Goal: Information Seeking & Learning: Find specific fact

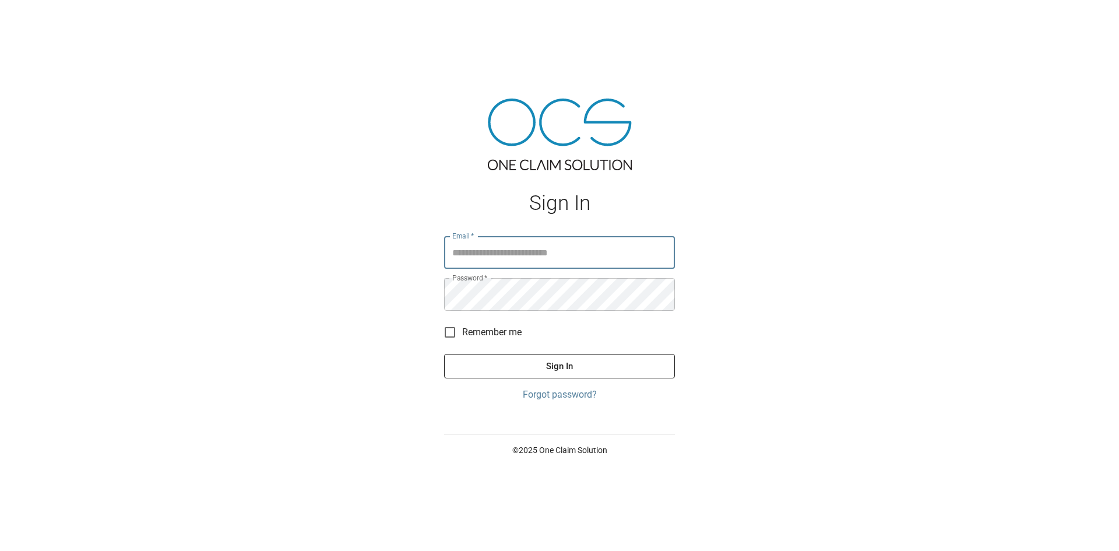
type input "**********"
click at [560, 377] on button "Sign In" at bounding box center [559, 366] width 231 height 24
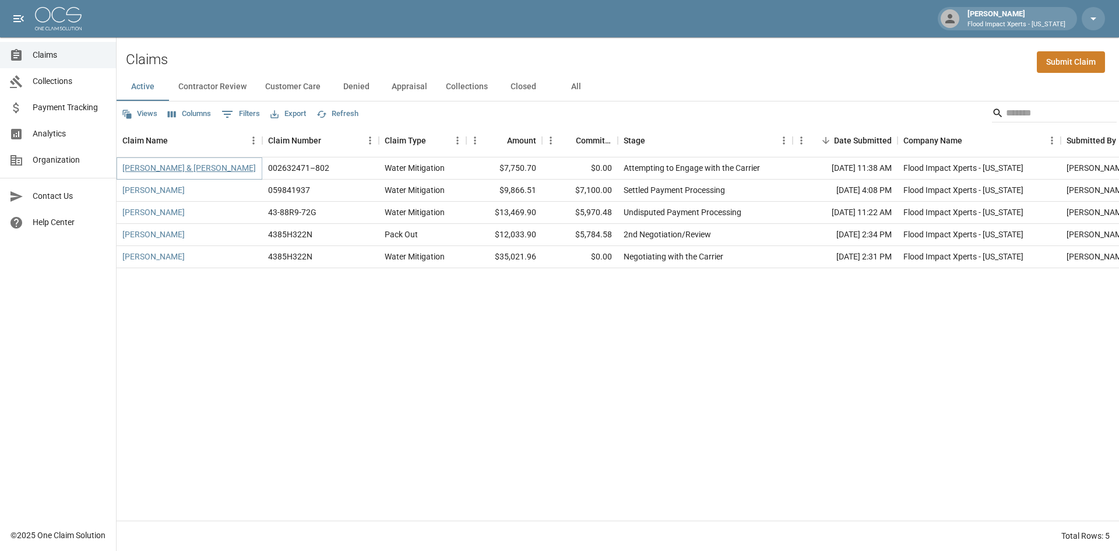
click at [201, 168] on link "[PERSON_NAME] & [PERSON_NAME]" at bounding box center [188, 168] width 133 height 12
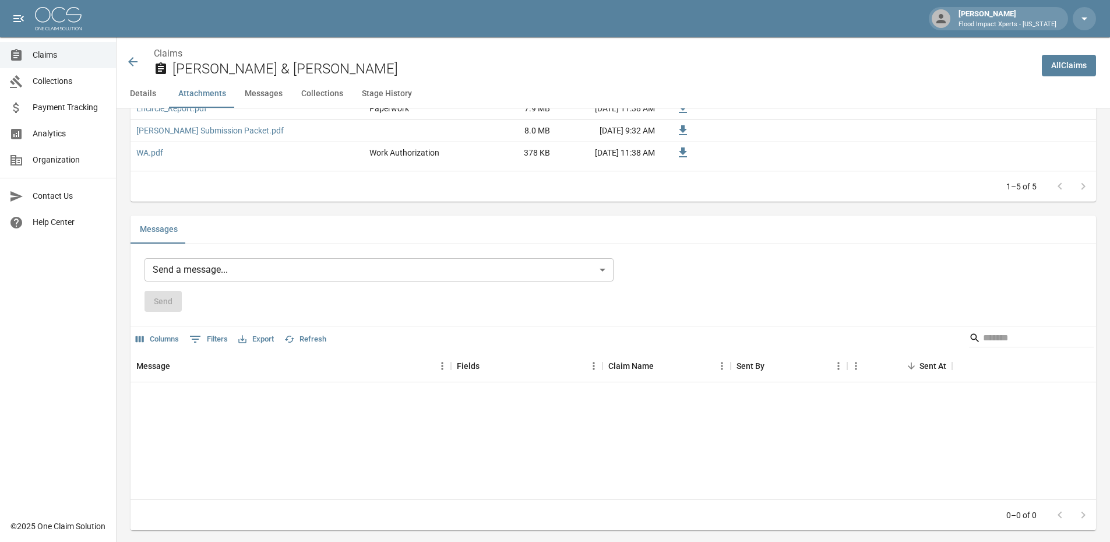
scroll to position [835, 0]
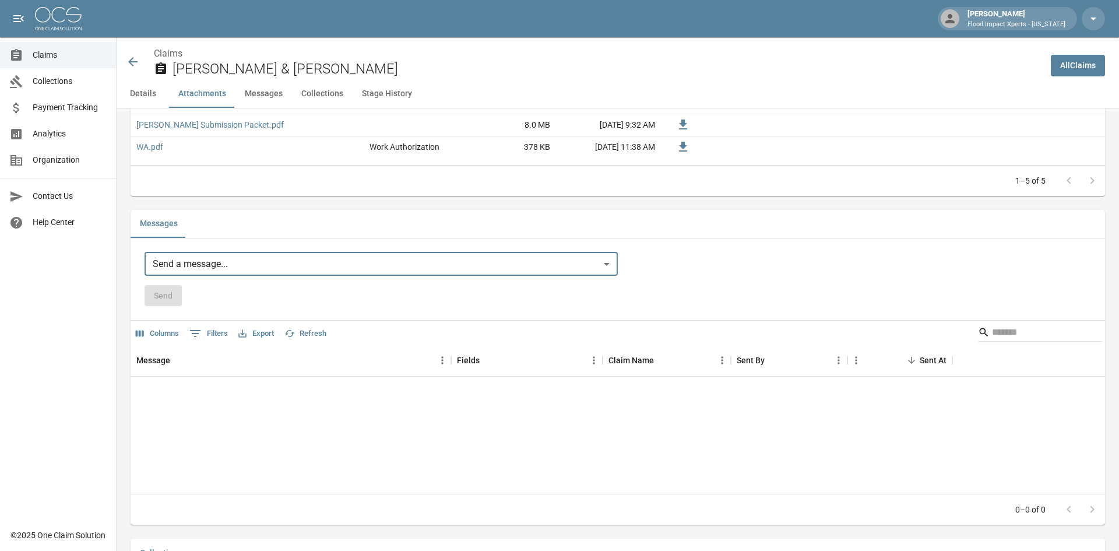
click at [193, 275] on body "[PERSON_NAME] Flood Impact Xperts - [US_STATE] Claims Collections Payment Track…" at bounding box center [559, 77] width 1119 height 1825
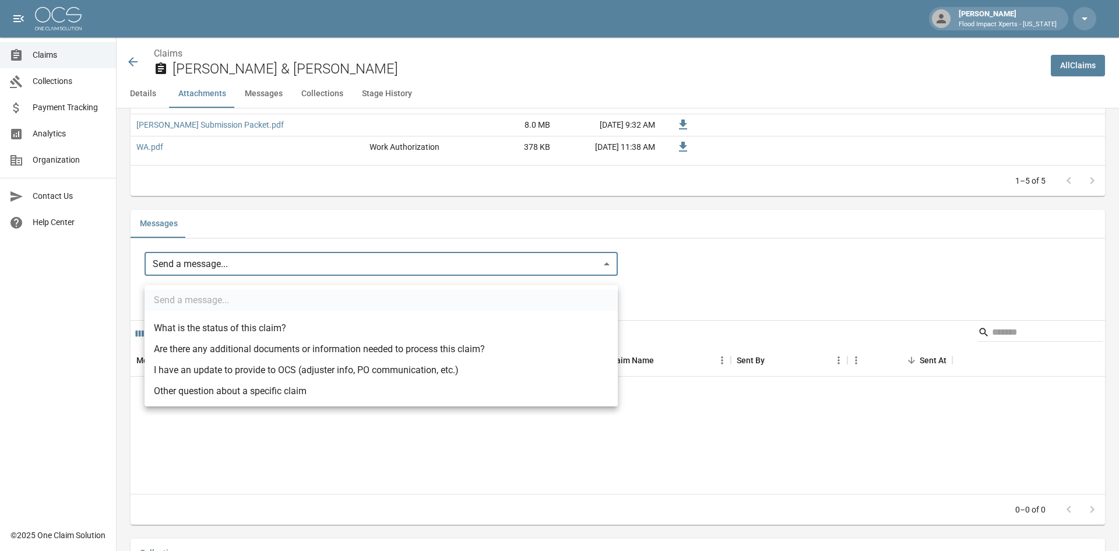
drag, startPoint x: 251, startPoint y: 275, endPoint x: 842, endPoint y: 293, distance: 591.4
click at [842, 293] on div at bounding box center [559, 275] width 1119 height 551
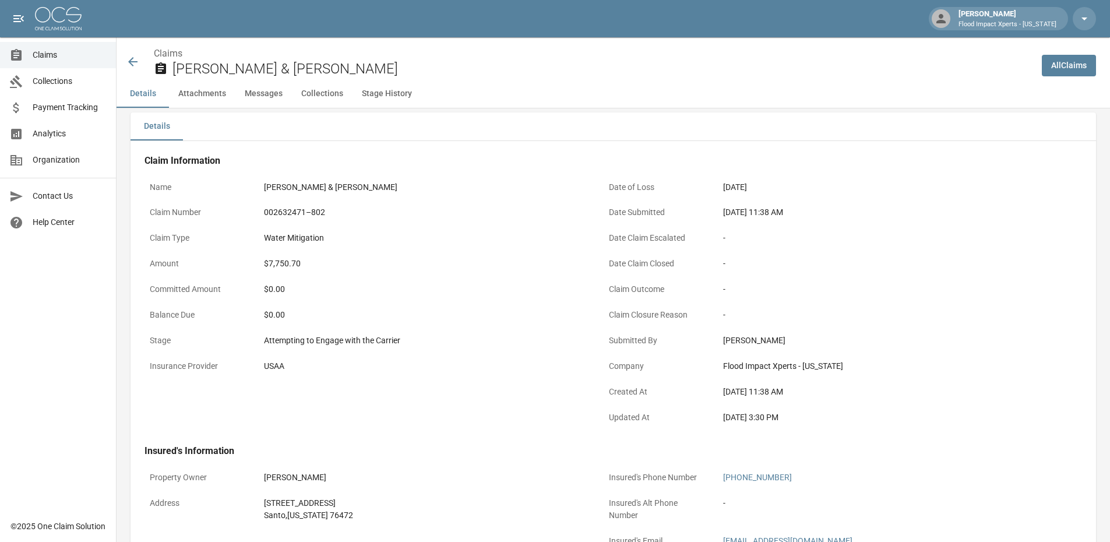
scroll to position [0, 0]
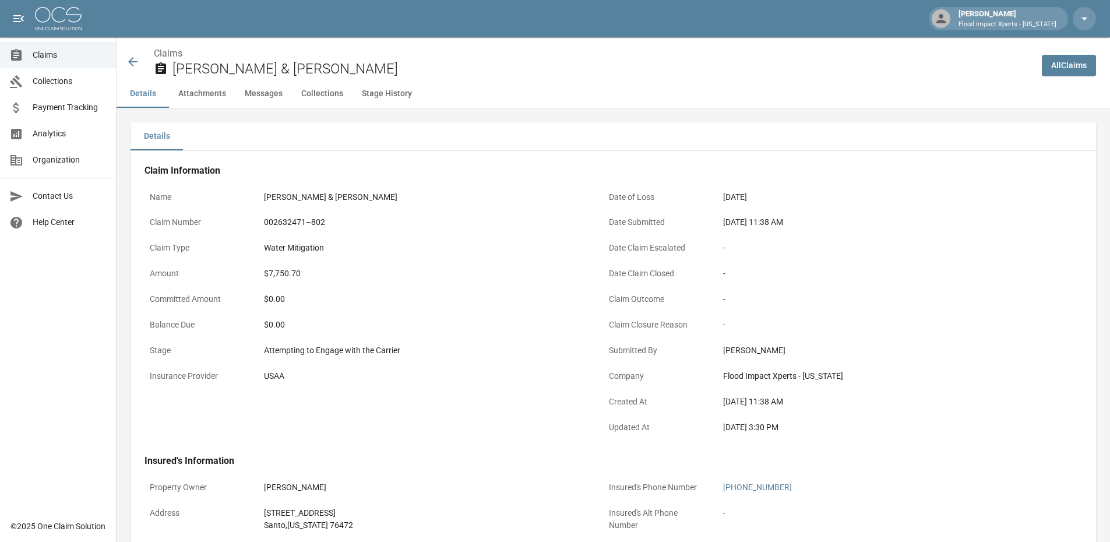
click at [136, 61] on icon at bounding box center [133, 62] width 14 height 14
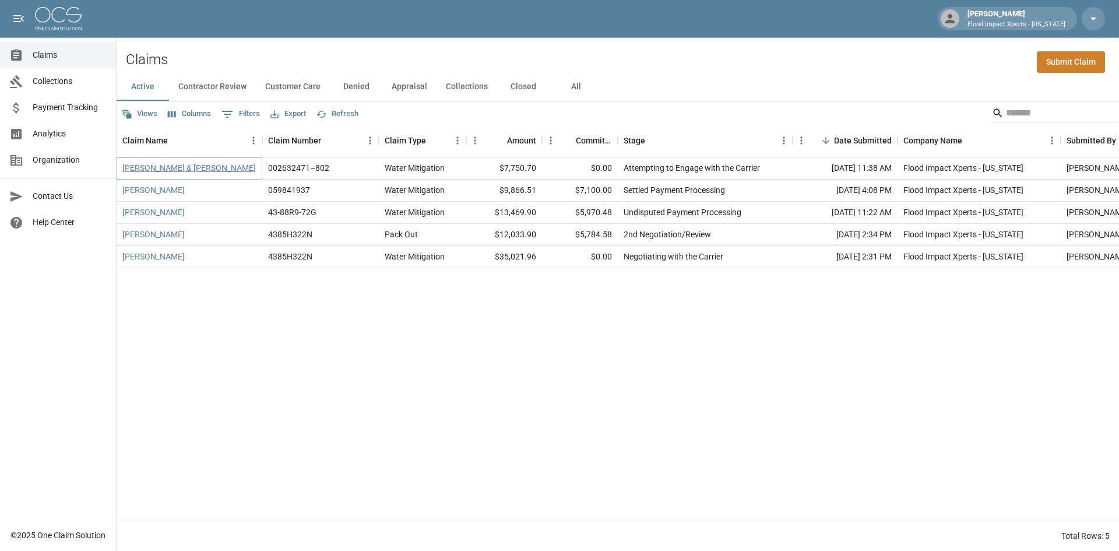
click at [199, 166] on link "[PERSON_NAME] & [PERSON_NAME]" at bounding box center [188, 168] width 133 height 12
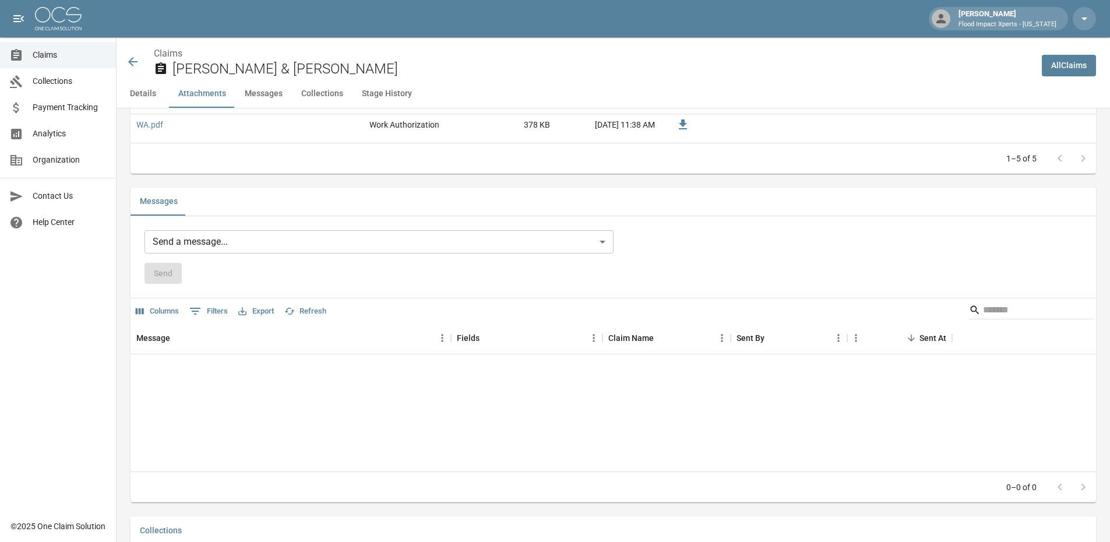
scroll to position [858, 0]
click at [236, 245] on body "[PERSON_NAME] Flood Impact Xperts - [US_STATE] Claims Collections Payment Track…" at bounding box center [555, 54] width 1110 height 1825
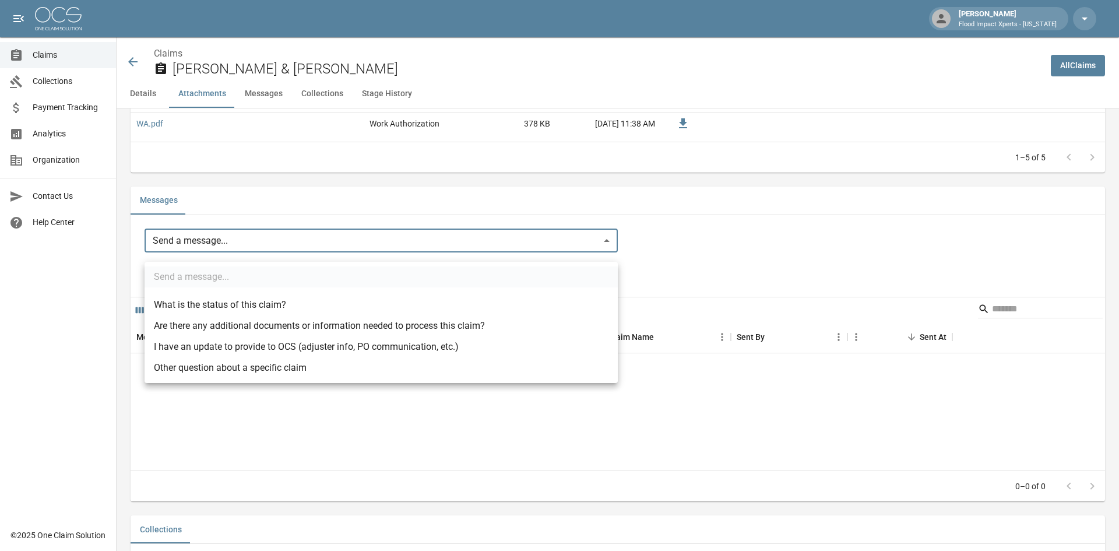
click at [758, 275] on div at bounding box center [559, 275] width 1119 height 551
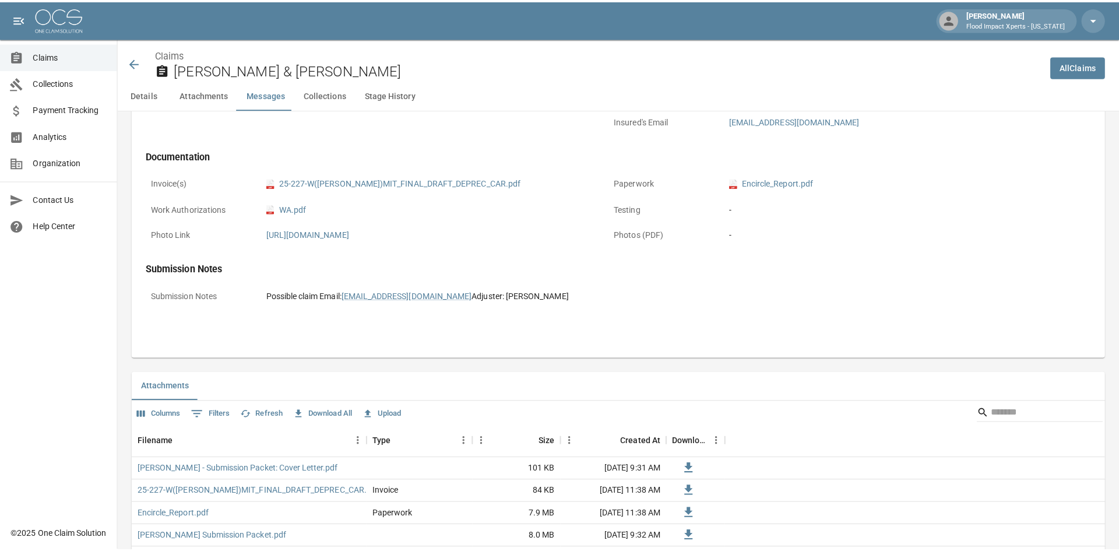
scroll to position [0, 0]
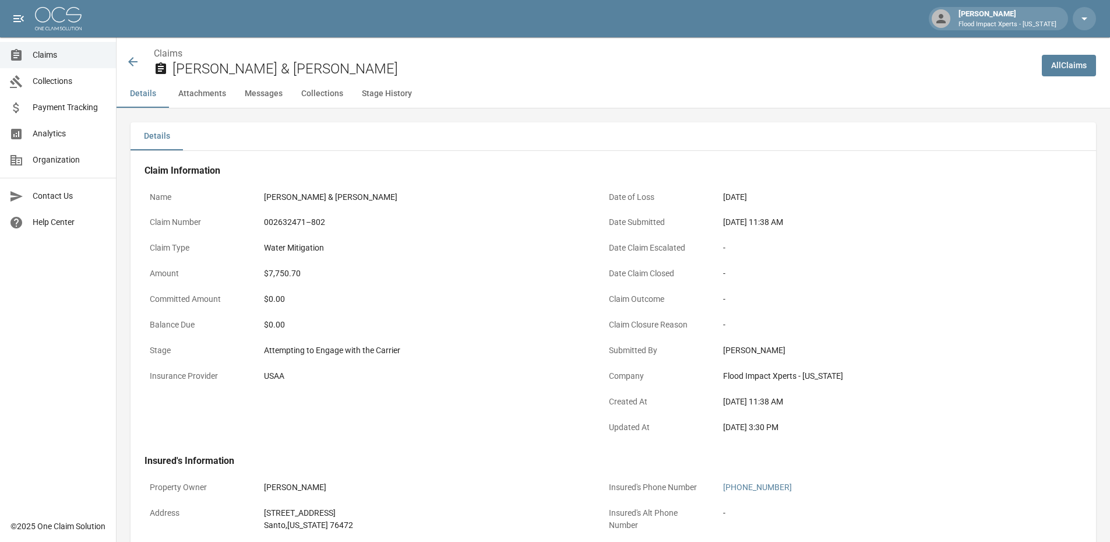
click at [62, 58] on span "Claims" at bounding box center [70, 55] width 74 height 12
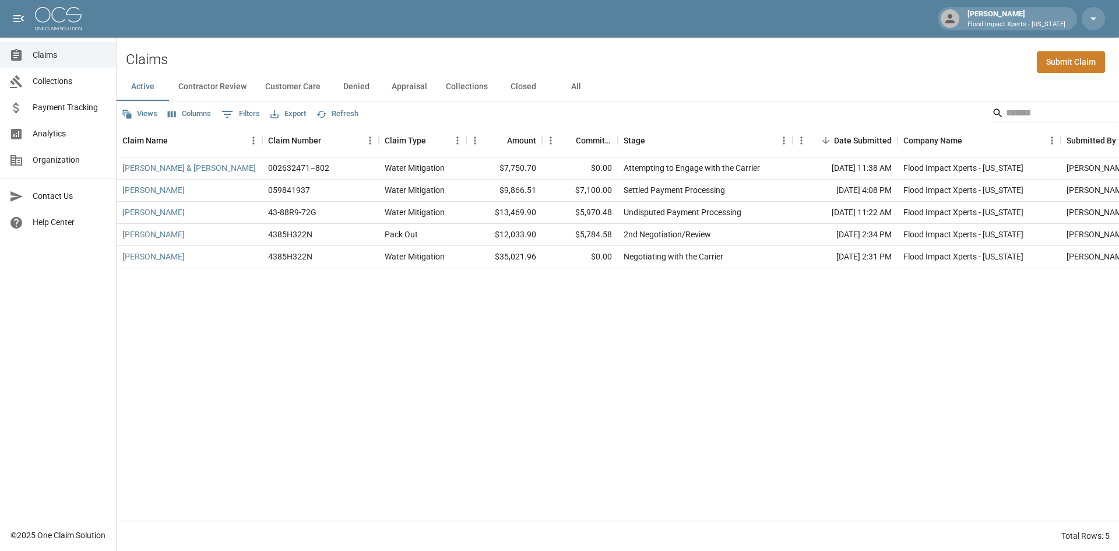
click at [581, 85] on button "All" at bounding box center [576, 87] width 52 height 28
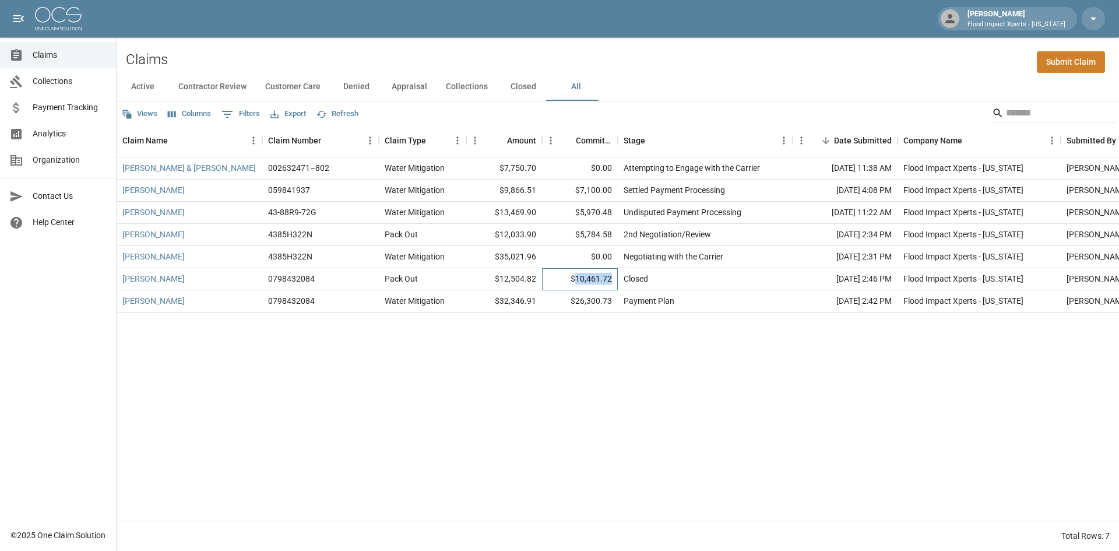
drag, startPoint x: 579, startPoint y: 279, endPoint x: 617, endPoint y: 279, distance: 37.9
click at [617, 279] on div "$10,461.72" at bounding box center [580, 279] width 76 height 22
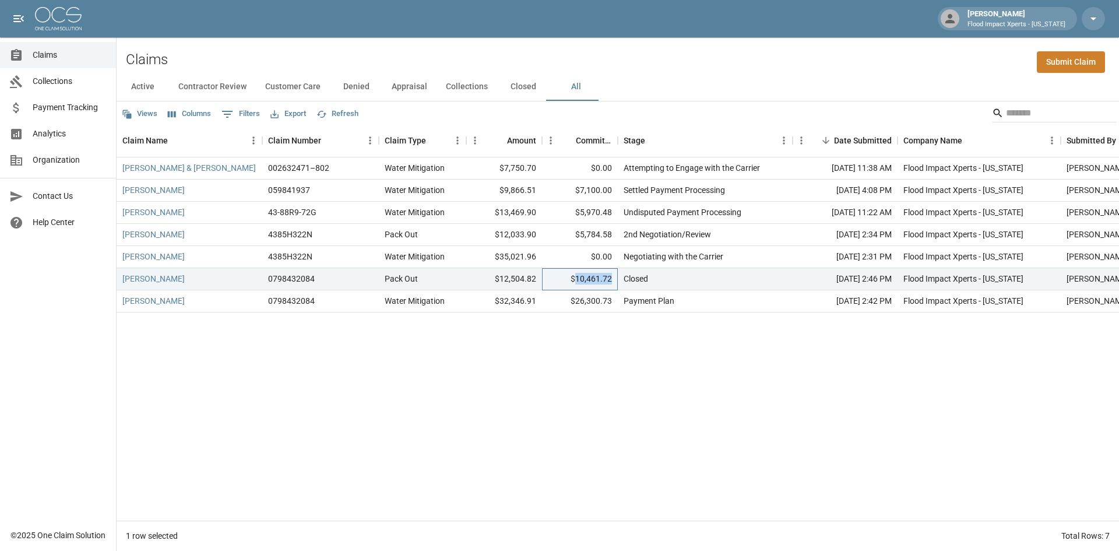
copy div "10,461.72"
click at [727, 340] on div "[PERSON_NAME] & [PERSON_NAME] 002632471–802 Water Mitigation $7,750.70 $0.00 At…" at bounding box center [662, 338] width 1090 height 363
drag, startPoint x: 576, startPoint y: 281, endPoint x: 611, endPoint y: 279, distance: 35.6
click at [611, 279] on div "$10,461.72" at bounding box center [580, 279] width 76 height 22
copy div "10,461.72"
